Goal: Task Accomplishment & Management: Manage account settings

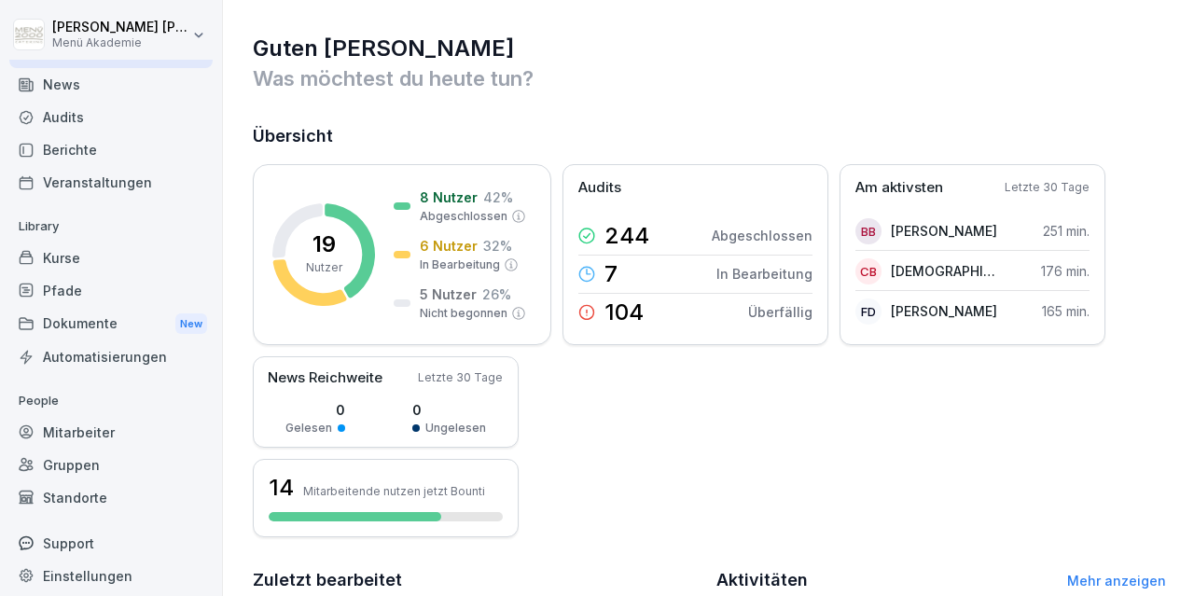
scroll to position [35, 0]
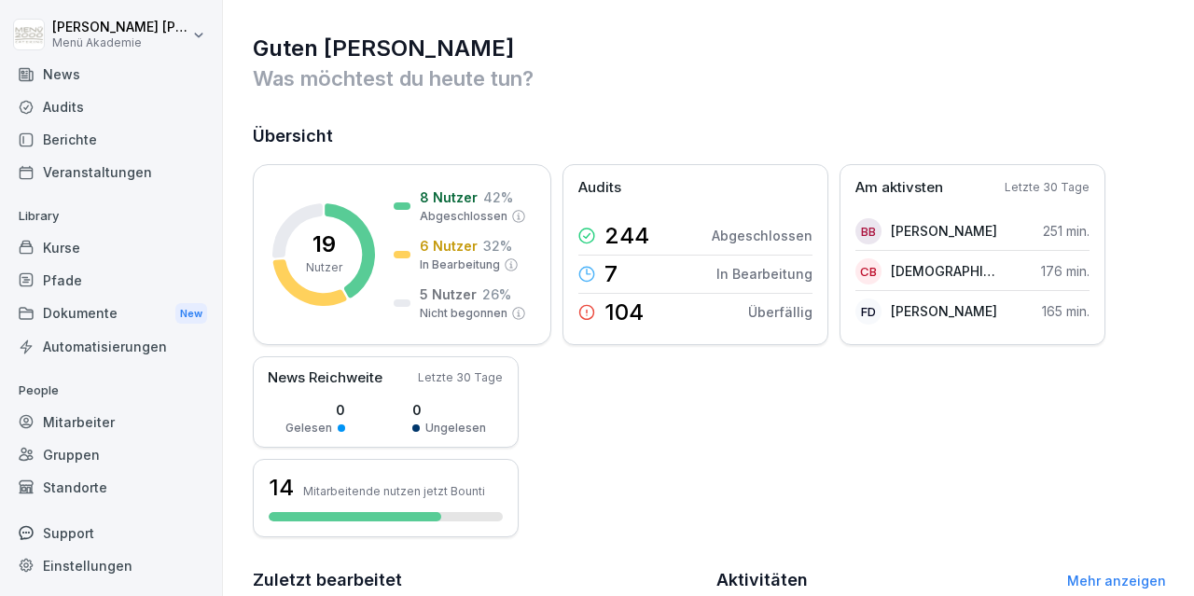
click at [102, 484] on div "Standorte" at bounding box center [110, 487] width 203 height 33
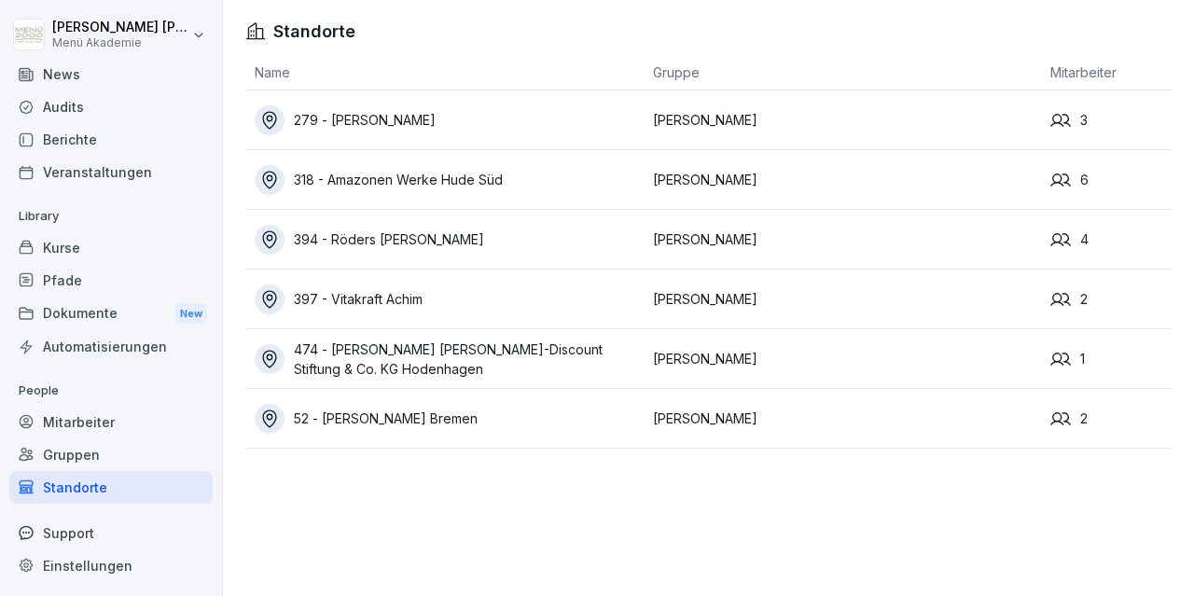
click at [380, 419] on div "52 - [PERSON_NAME] Bremen" at bounding box center [449, 419] width 389 height 30
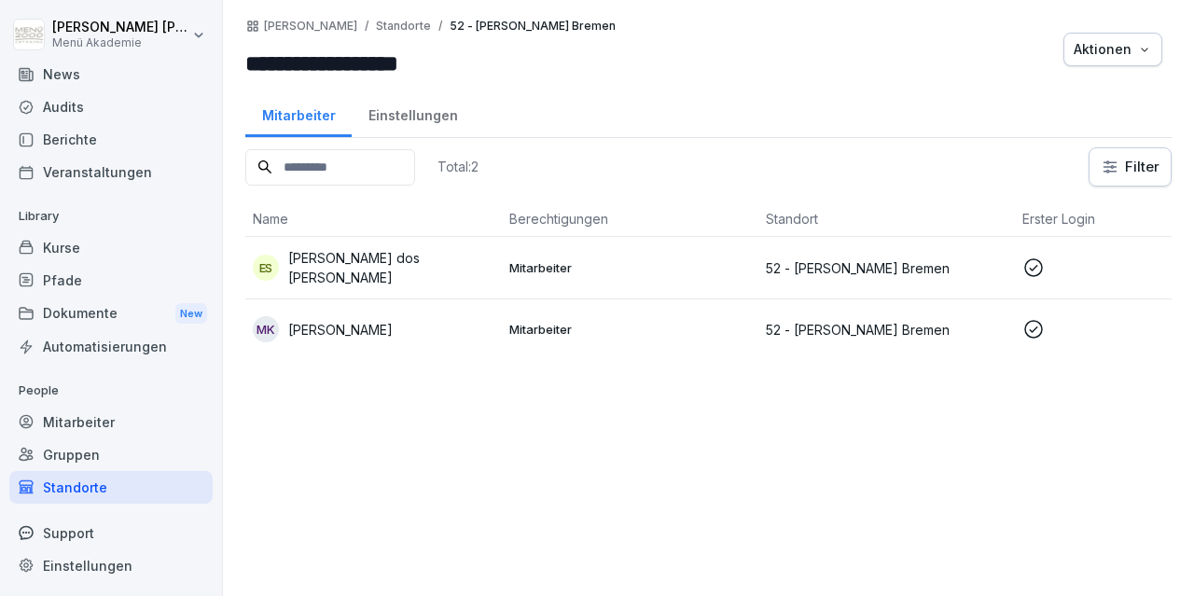
click at [1034, 269] on icon at bounding box center [1033, 267] width 22 height 22
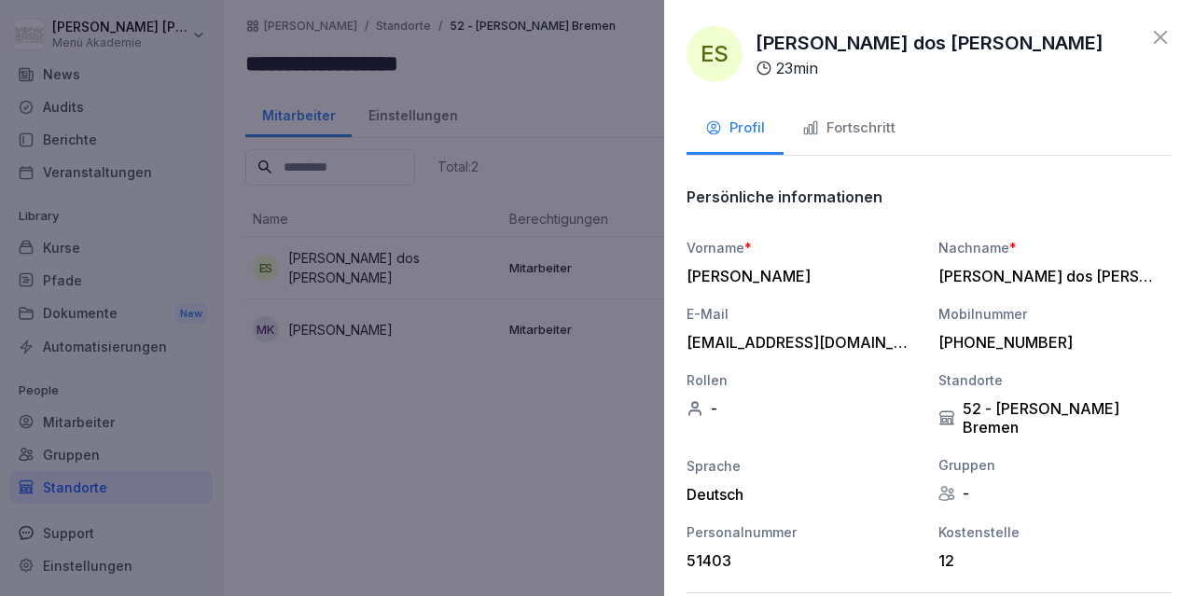
click at [1159, 42] on icon at bounding box center [1160, 37] width 22 height 22
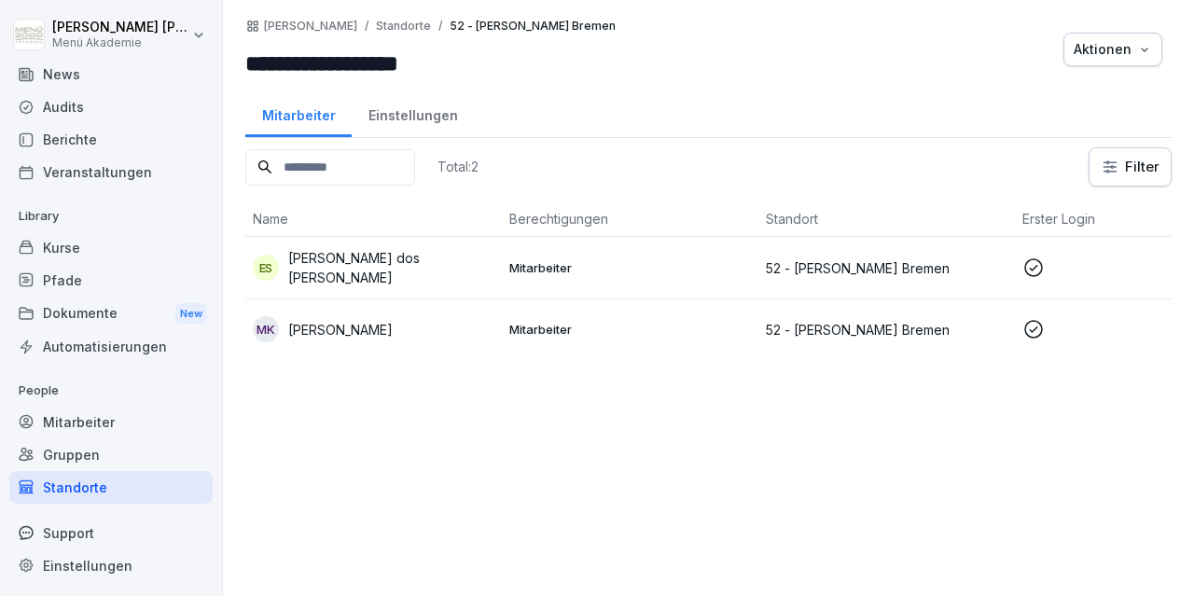
click at [1032, 322] on icon at bounding box center [1033, 329] width 22 height 22
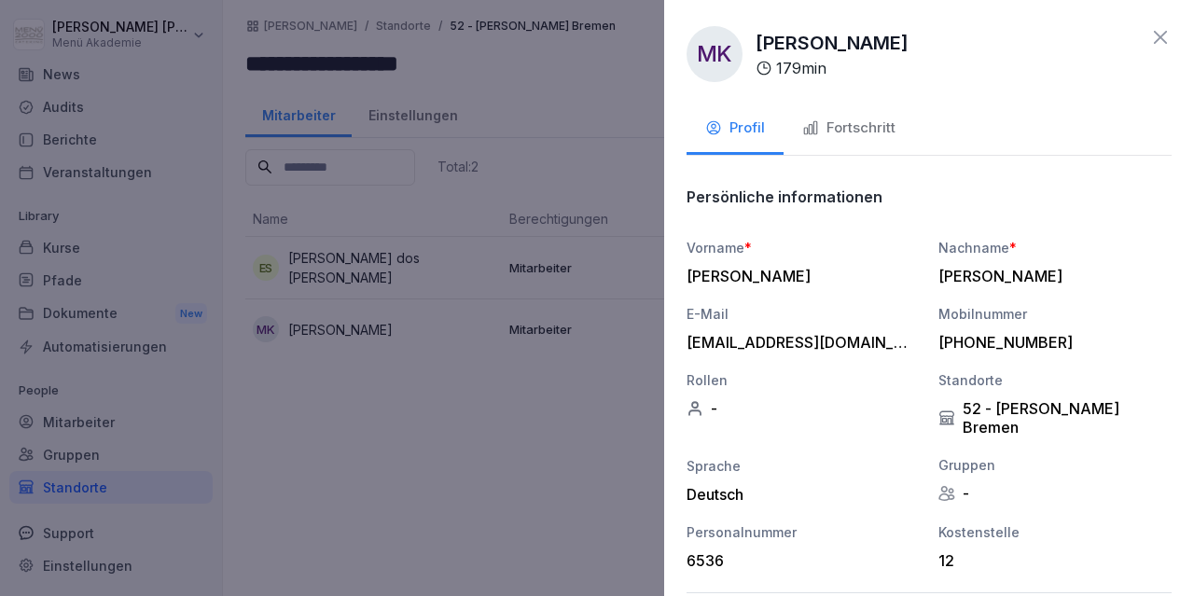
click at [1159, 33] on icon at bounding box center [1160, 37] width 22 height 22
